Goal: Information Seeking & Learning: Understand process/instructions

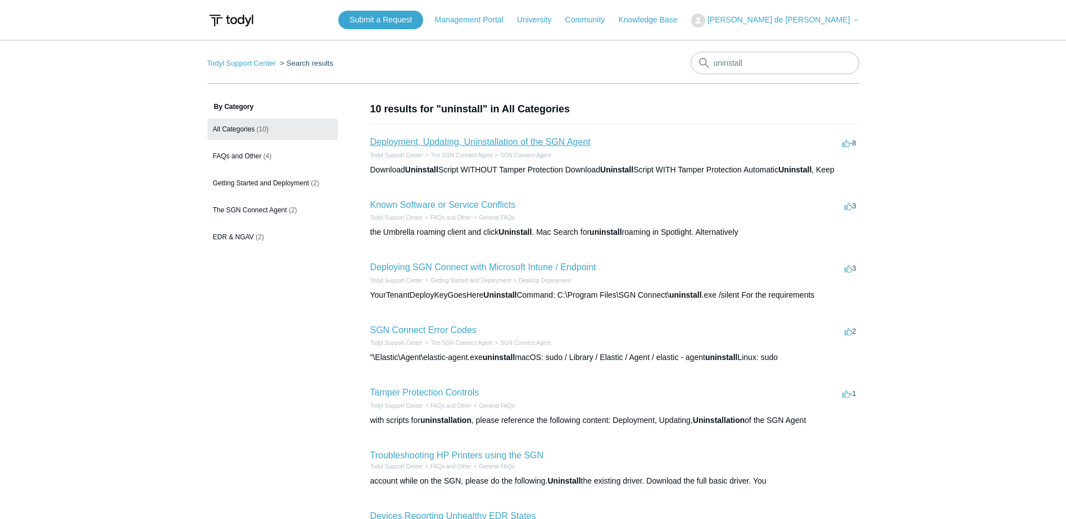
click at [518, 144] on link "Deployment, Updating, Uninstallation of the SGN Agent" at bounding box center [480, 142] width 220 height 10
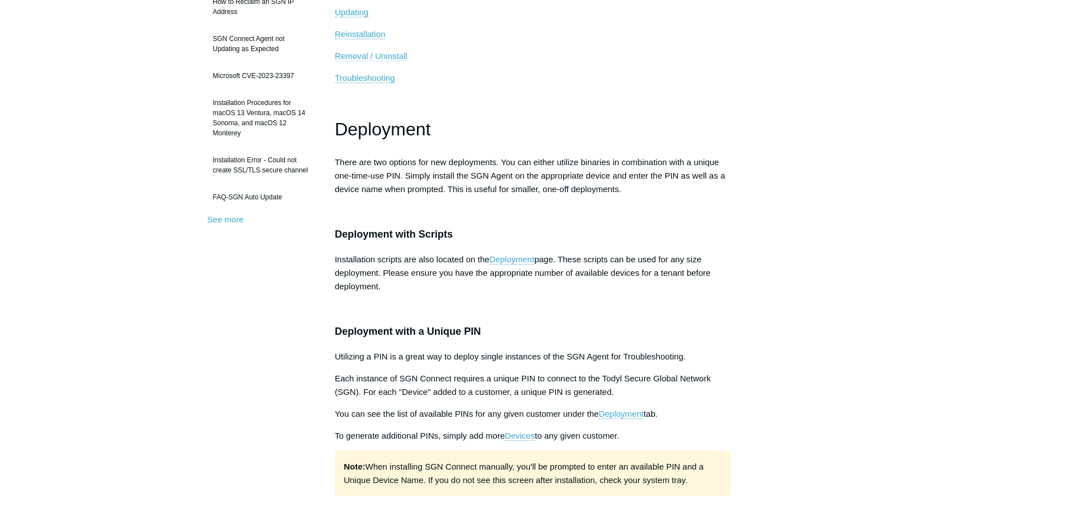
click at [361, 56] on span "Removal / Uninstall" at bounding box center [371, 56] width 72 height 10
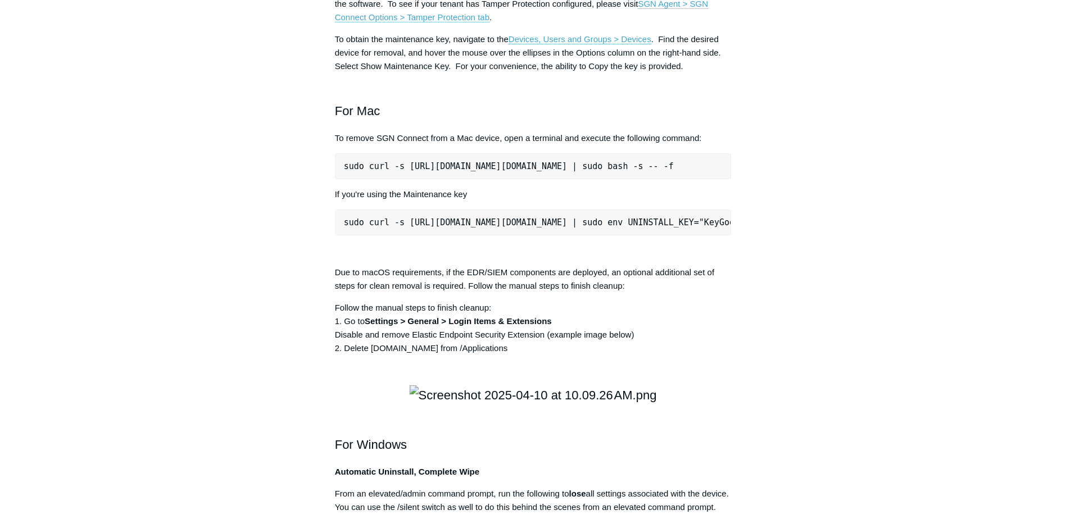
click at [380, 179] on pre "sudo curl -s [URL][DOMAIN_NAME][DOMAIN_NAME] | sudo bash -s -- -f" at bounding box center [533, 166] width 397 height 26
click at [389, 179] on pre "sudo curl -s [URL][DOMAIN_NAME][DOMAIN_NAME] | sudo bash -s -- -f" at bounding box center [533, 166] width 397 height 26
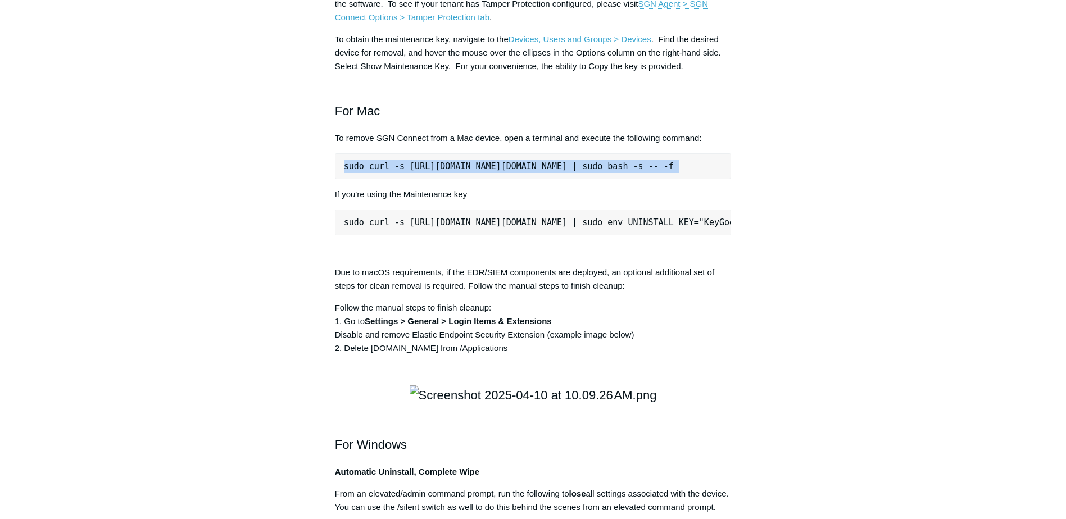
copy div "sudo curl -s [URL][DOMAIN_NAME][DOMAIN_NAME] | sudo bash -s -- -f"
click at [247, 435] on aside "Articles in this section Installation Procedure for macOS 15 (Sequoia) Check to…" at bounding box center [262, 213] width 111 height 3135
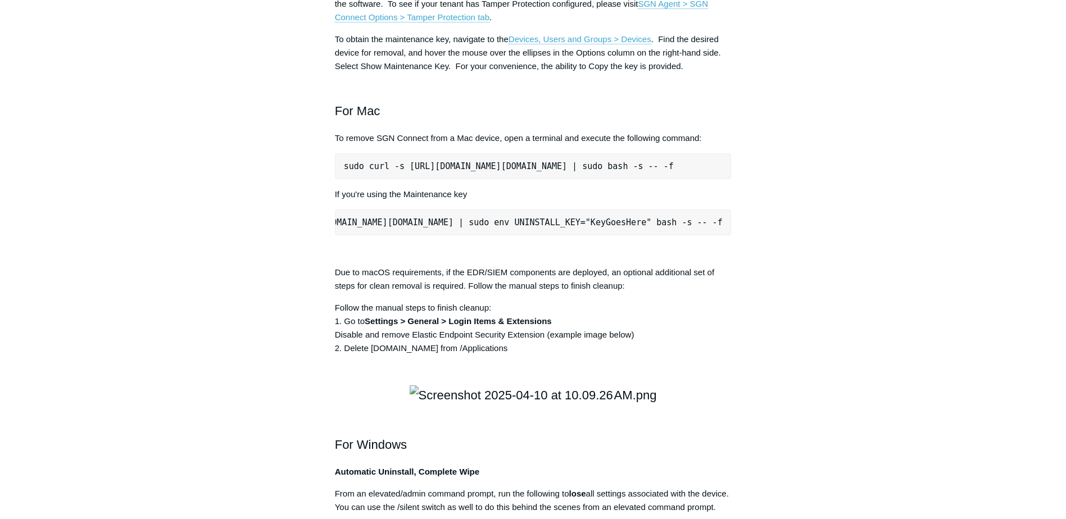
scroll to position [0, 0]
click at [434, 179] on pre "sudo curl -s [URL][DOMAIN_NAME][DOMAIN_NAME] | sudo bash -s -- -f" at bounding box center [533, 166] width 397 height 26
